Goal: Information Seeking & Learning: Learn about a topic

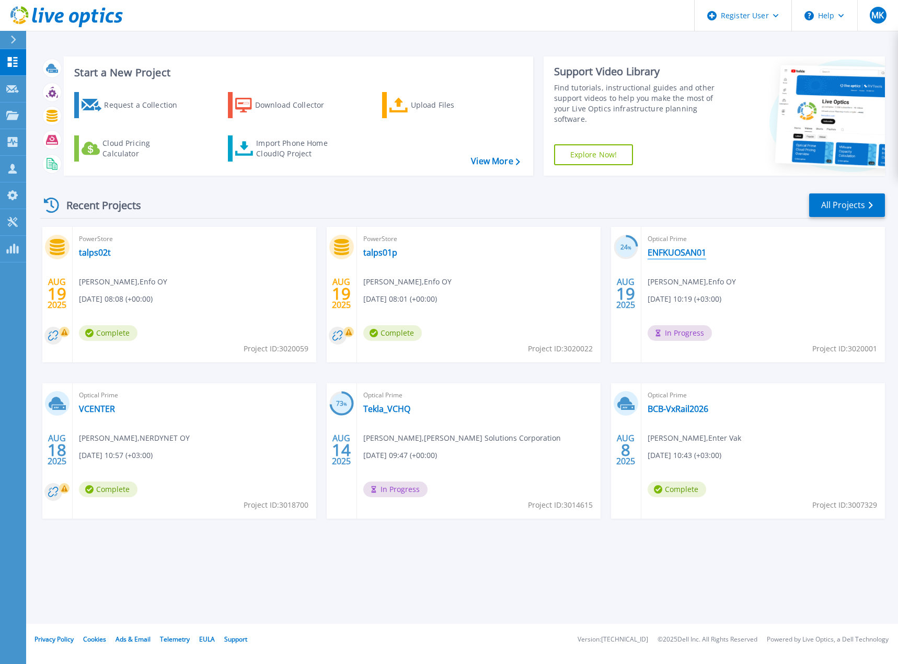
click at [675, 252] on link "ENFKUOSAN01" at bounding box center [677, 252] width 59 height 10
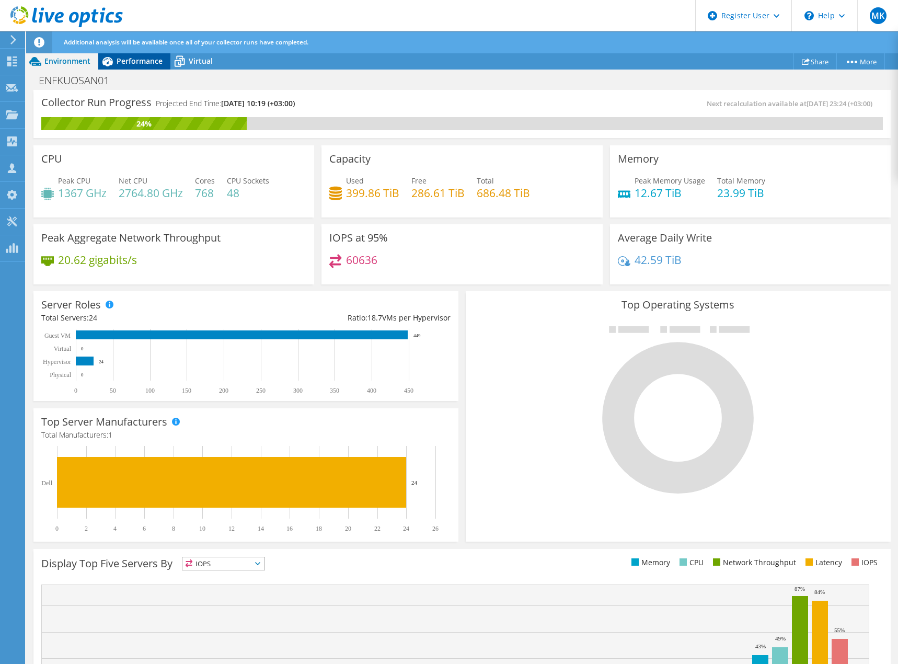
click at [133, 58] on span "Performance" at bounding box center [140, 61] width 46 height 10
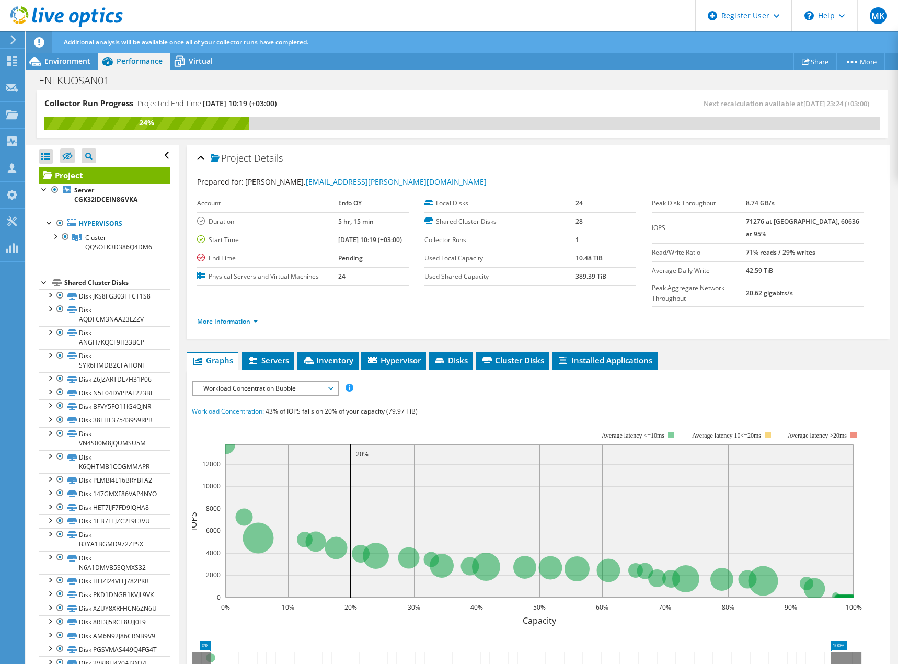
click at [226, 382] on span "Workload Concentration Bubble" at bounding box center [265, 388] width 134 height 13
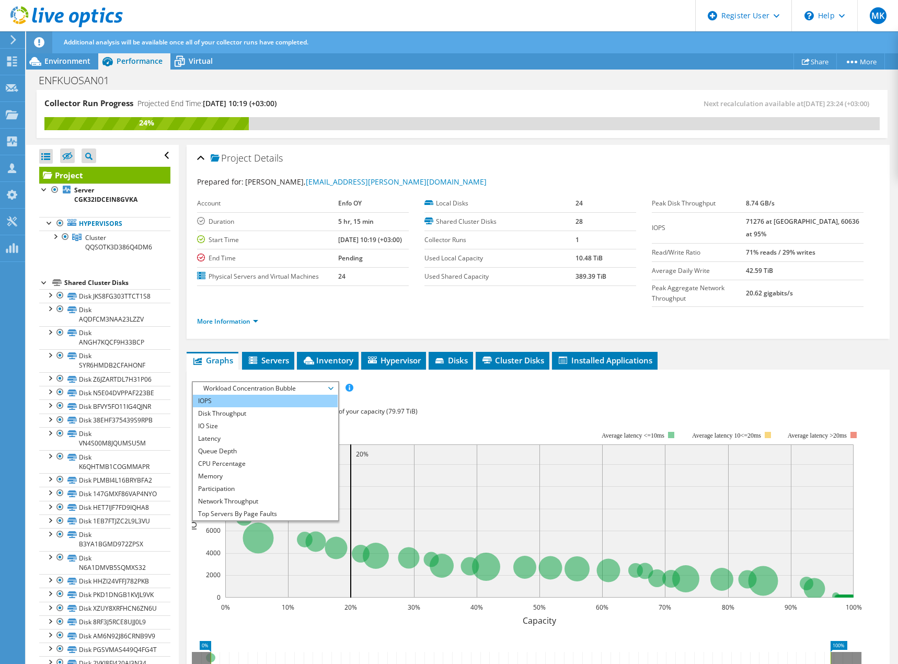
click at [224, 395] on li "IOPS" at bounding box center [265, 401] width 145 height 13
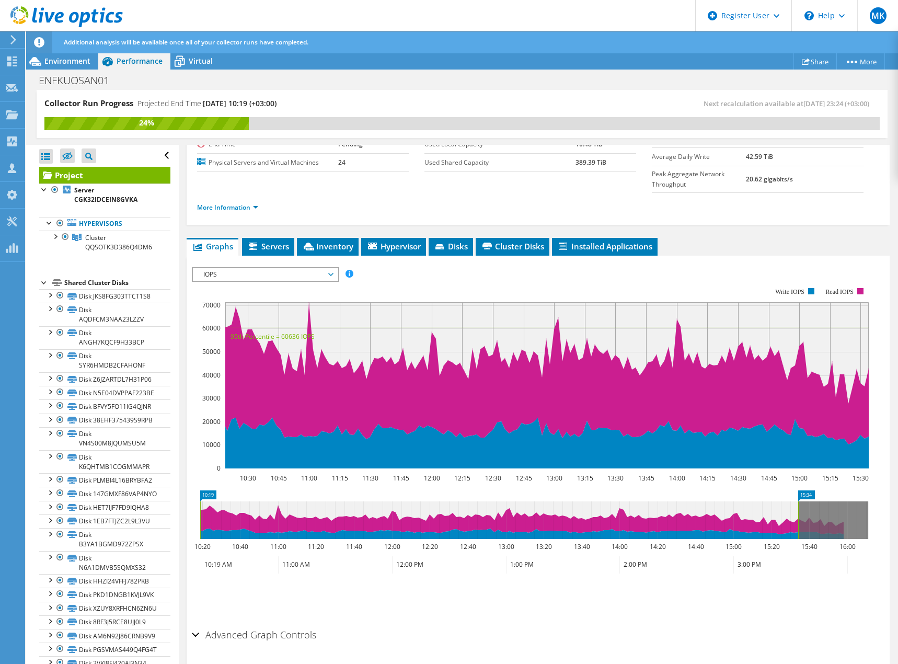
scroll to position [124, 0]
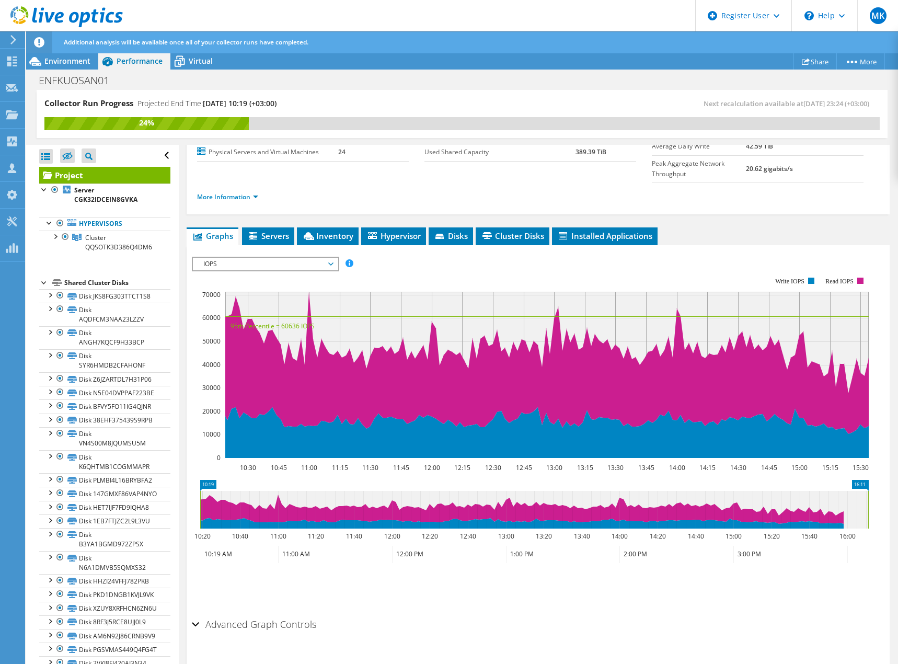
drag, startPoint x: 796, startPoint y: 484, endPoint x: 878, endPoint y: 481, distance: 81.7
click at [878, 481] on section "IOPS Disk Throughput IO Size Latency Queue Depth CPU Percentage Memory Page Fau…" at bounding box center [538, 456] width 703 height 423
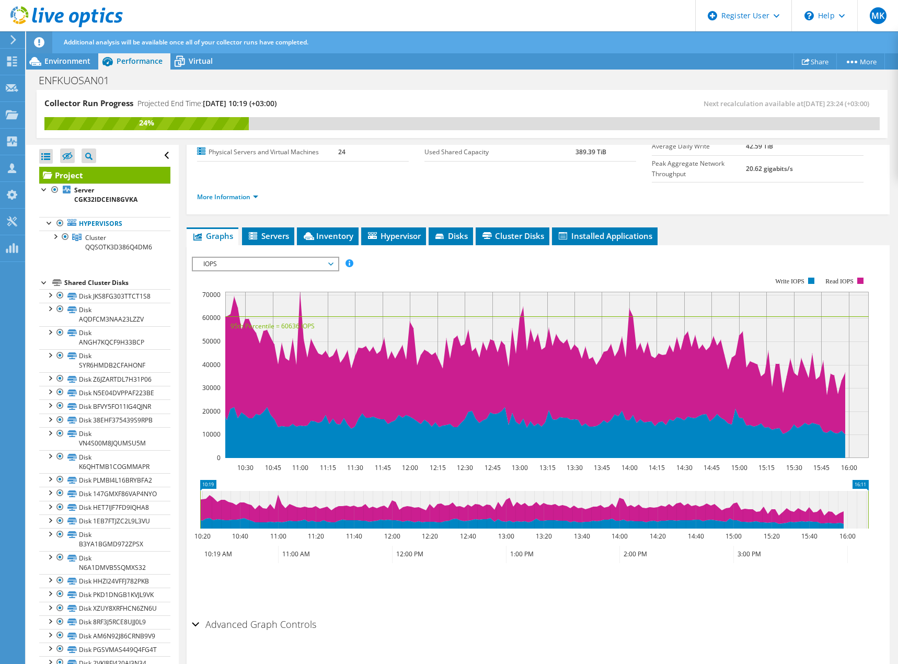
click at [333, 258] on span "IOPS" at bounding box center [265, 264] width 134 height 13
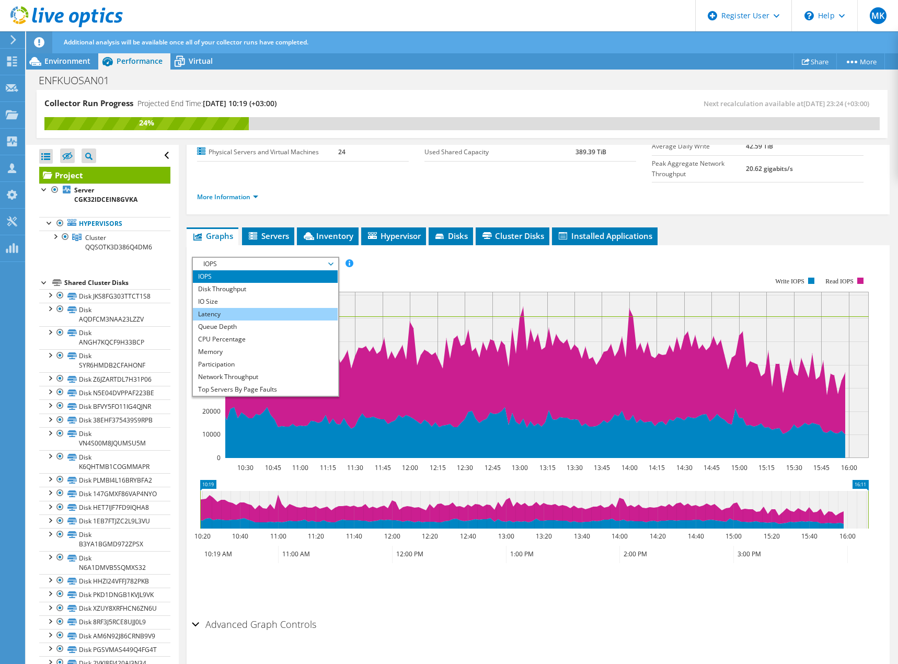
click at [221, 308] on li "Latency" at bounding box center [265, 314] width 145 height 13
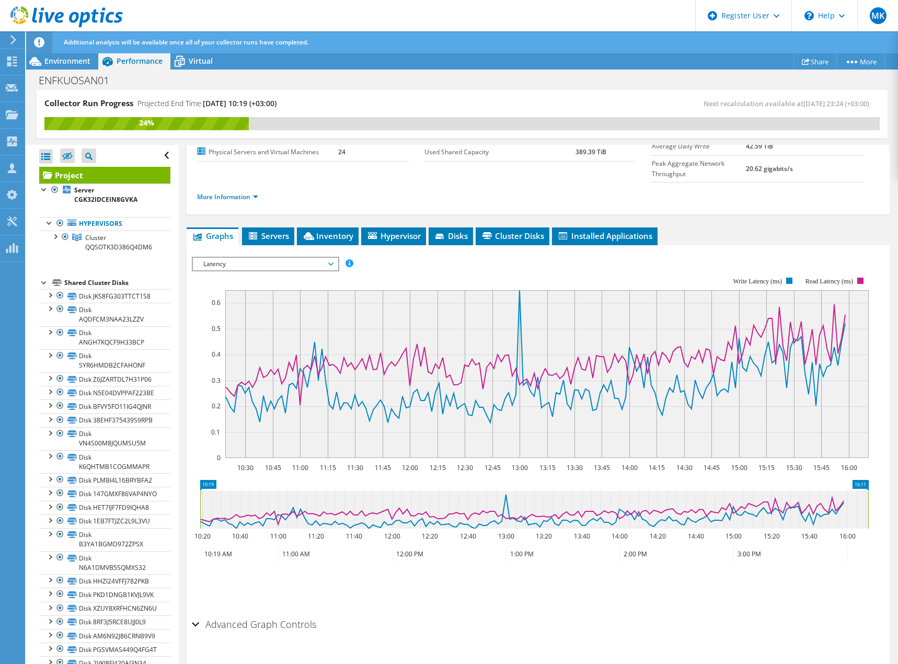
click at [330, 258] on span "Latency" at bounding box center [265, 264] width 134 height 13
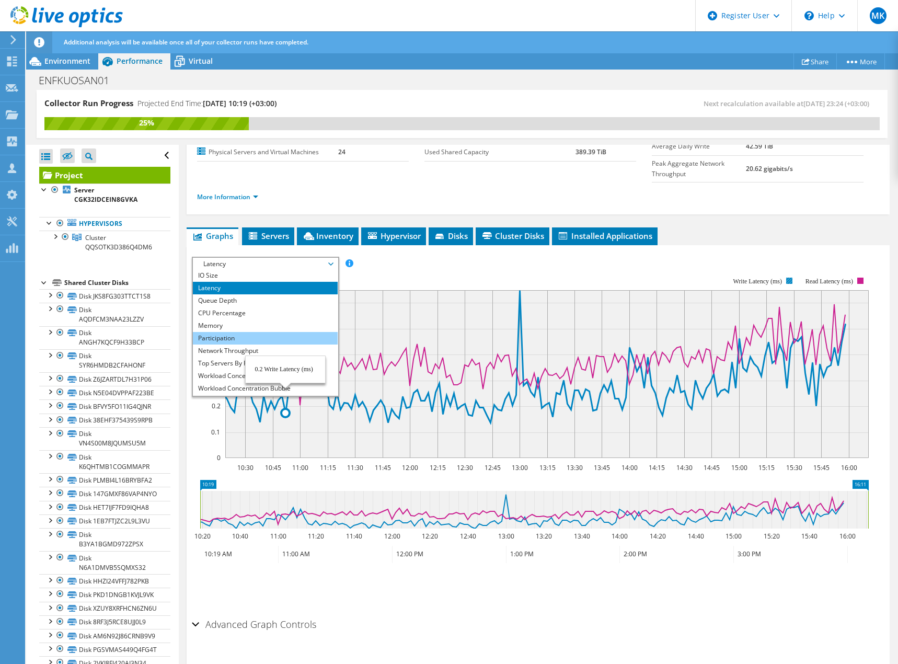
scroll to position [38, 0]
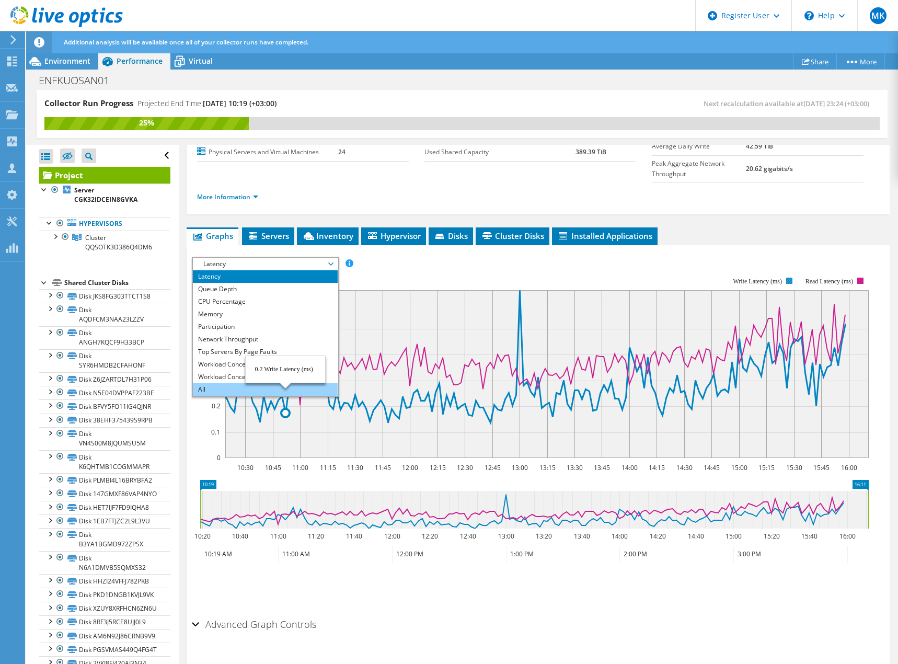
click at [220, 383] on li "All" at bounding box center [265, 389] width 145 height 13
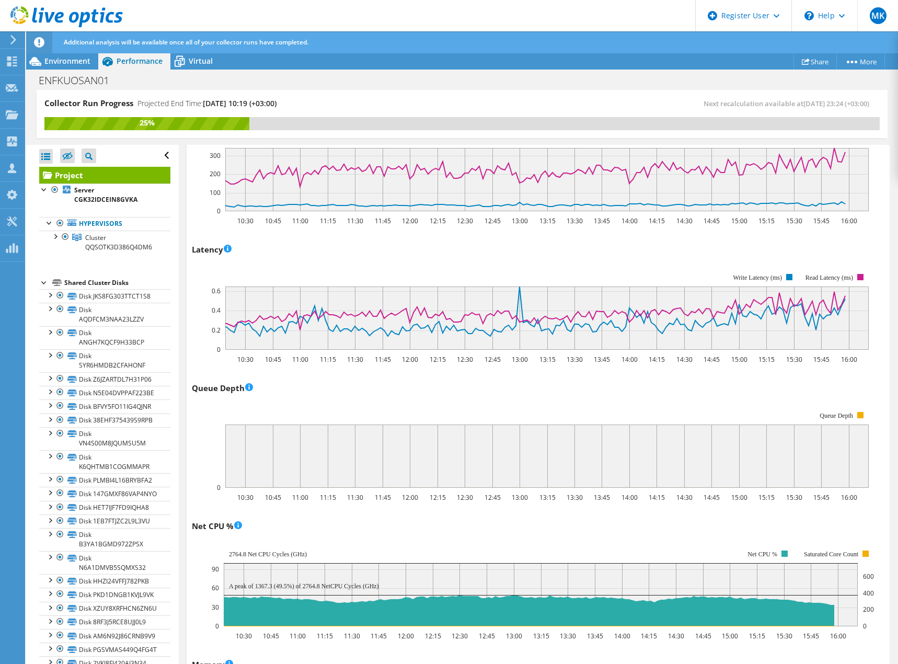
scroll to position [438, 0]
